Goal: Transaction & Acquisition: Book appointment/travel/reservation

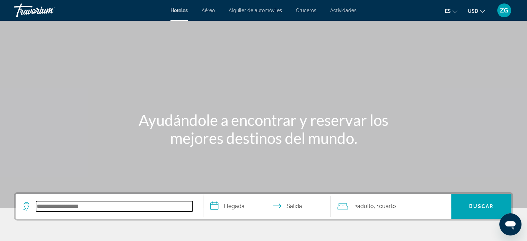
click at [48, 204] on input "Search hotel destination" at bounding box center [114, 206] width 157 height 10
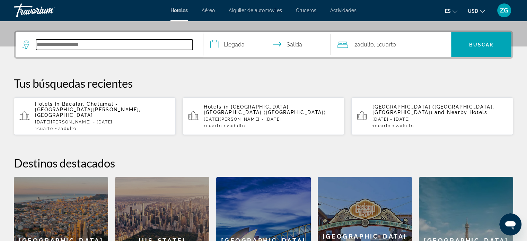
scroll to position [169, 0]
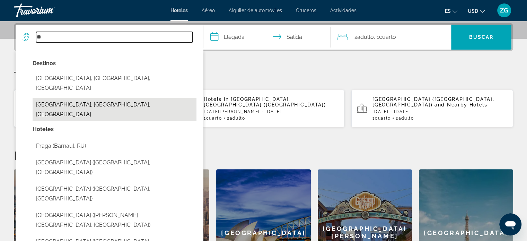
type input "*"
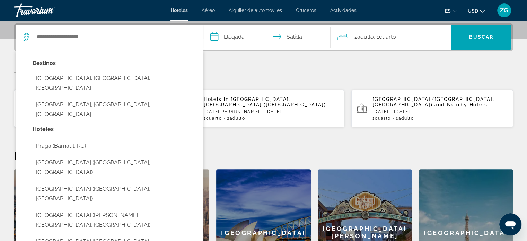
click at [302, 70] on p "Tus búsquedas recientes" at bounding box center [263, 76] width 499 height 14
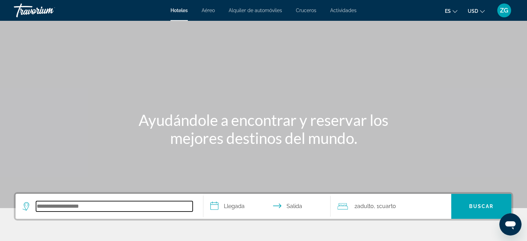
click at [59, 205] on input "Search hotel destination" at bounding box center [114, 206] width 157 height 10
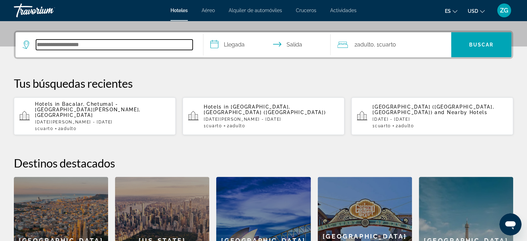
scroll to position [169, 0]
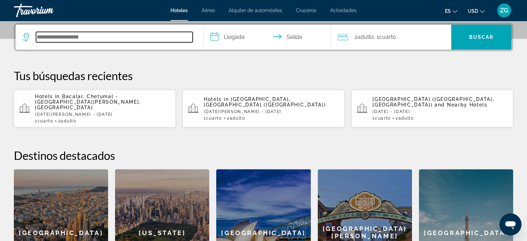
paste input "**********"
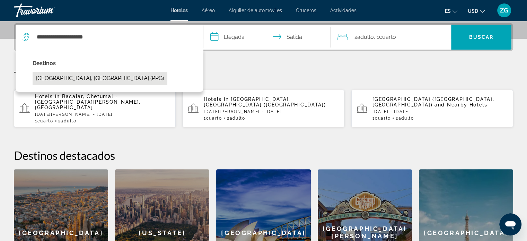
click at [115, 79] on button "[GEOGRAPHIC_DATA], [GEOGRAPHIC_DATA] (PRG)" at bounding box center [100, 78] width 135 height 13
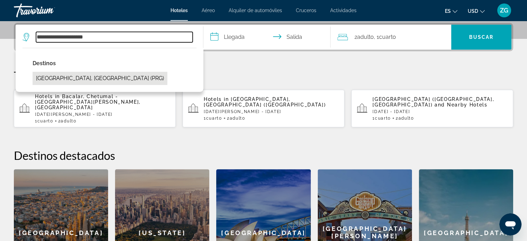
type input "**********"
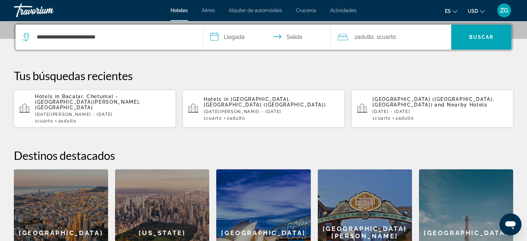
click at [223, 35] on input "**********" at bounding box center [268, 38] width 130 height 27
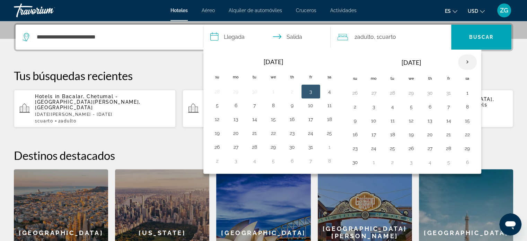
click at [467, 61] on th "Next month" at bounding box center [467, 61] width 19 height 15
click at [464, 57] on th "Next month" at bounding box center [467, 61] width 19 height 15
click at [354, 119] on button "8" at bounding box center [354, 121] width 11 height 10
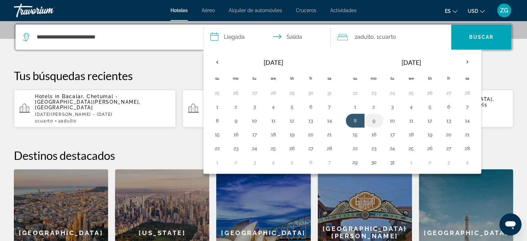
click at [374, 119] on button "9" at bounding box center [373, 121] width 11 height 10
type input "**********"
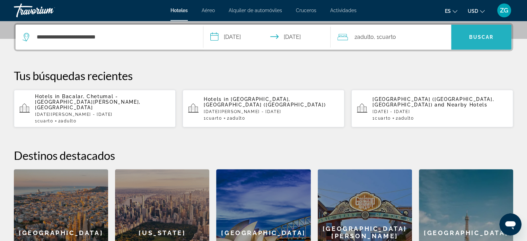
click at [479, 36] on span "Buscar" at bounding box center [481, 37] width 25 height 6
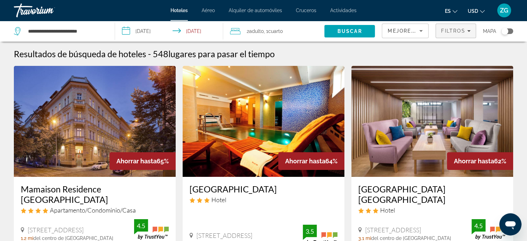
click at [448, 34] on span "Filters" at bounding box center [456, 31] width 40 height 17
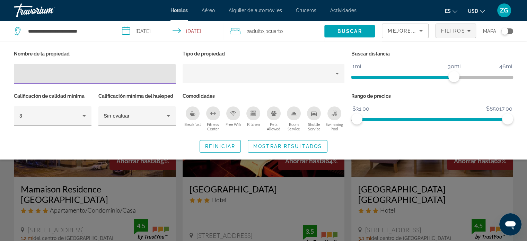
click at [37, 70] on input "Hotel Filters" at bounding box center [94, 74] width 151 height 8
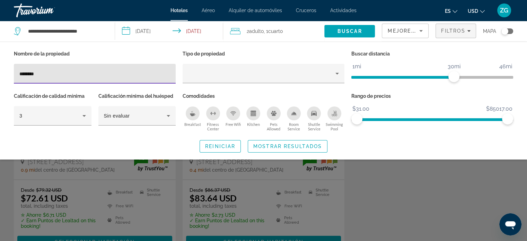
scroll to position [69, 0]
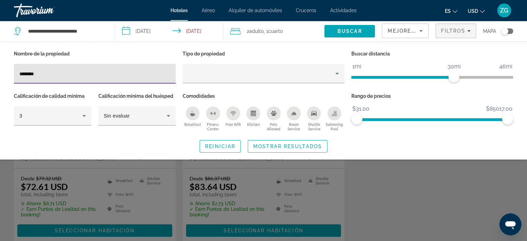
type input "*******"
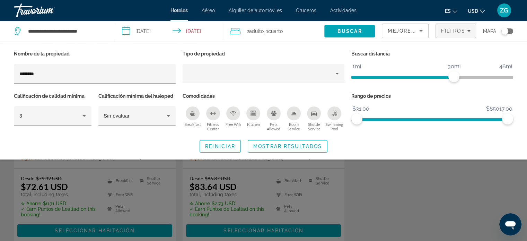
click at [260, 186] on div "Search widget" at bounding box center [263, 172] width 527 height 137
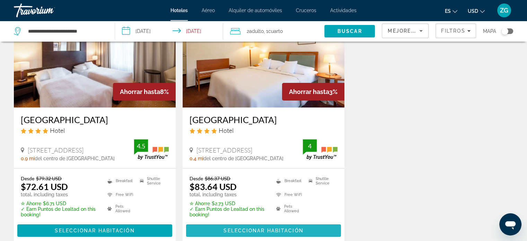
click at [273, 231] on span "Seleccionar habitación" at bounding box center [263, 231] width 80 height 6
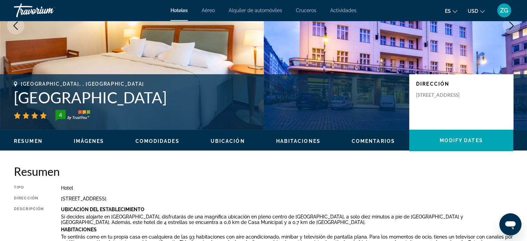
scroll to position [104, 0]
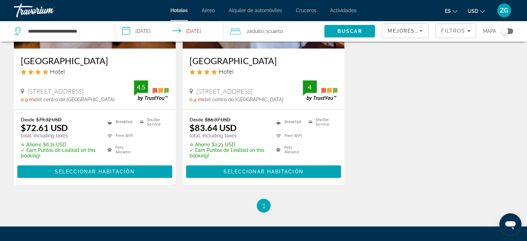
scroll to position [139, 0]
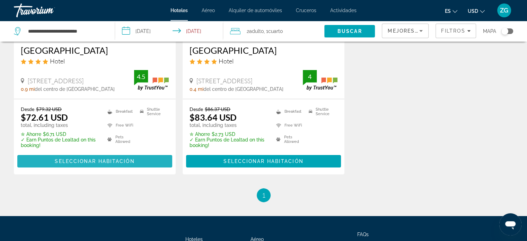
click at [76, 159] on span "Seleccionar habitación" at bounding box center [95, 161] width 80 height 6
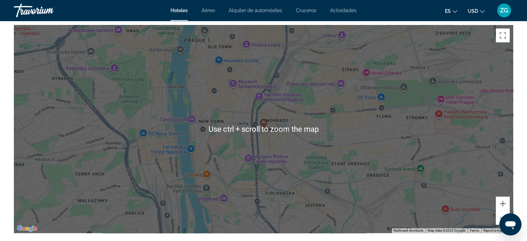
scroll to position [727, 0]
